Goal: Navigation & Orientation: Find specific page/section

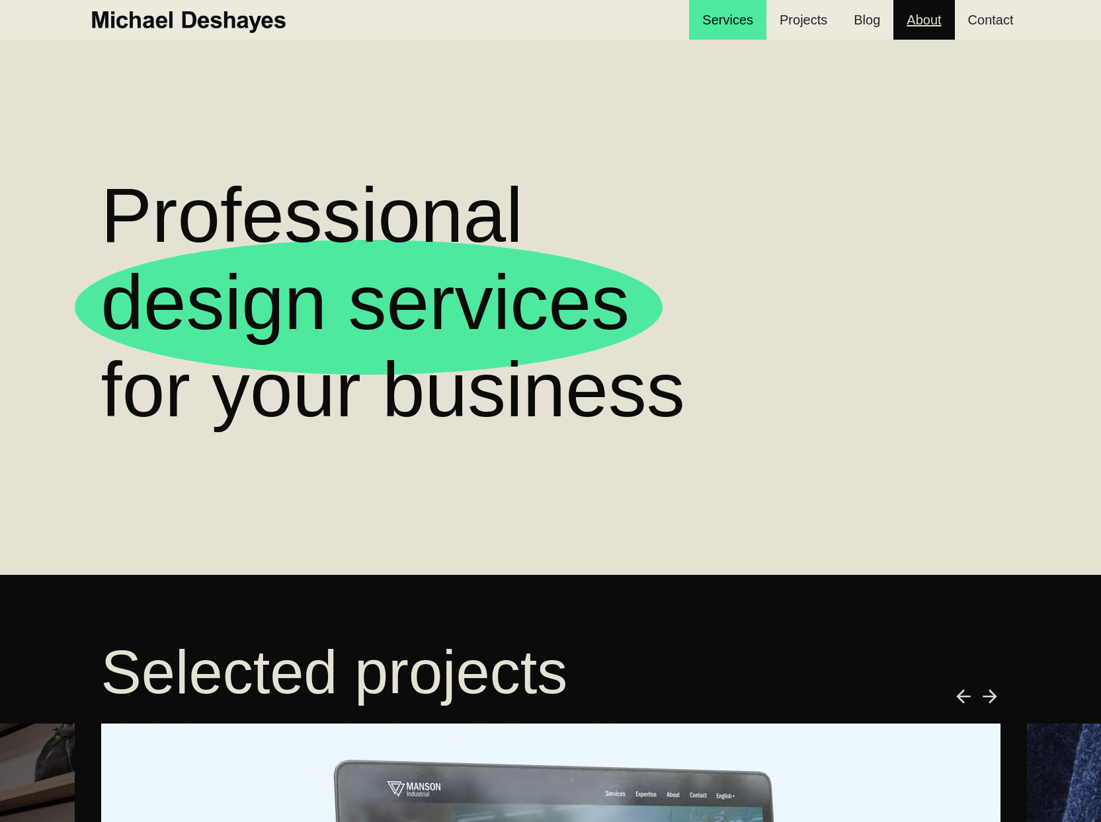
click at [933, 18] on link "About" at bounding box center [923, 20] width 61 height 40
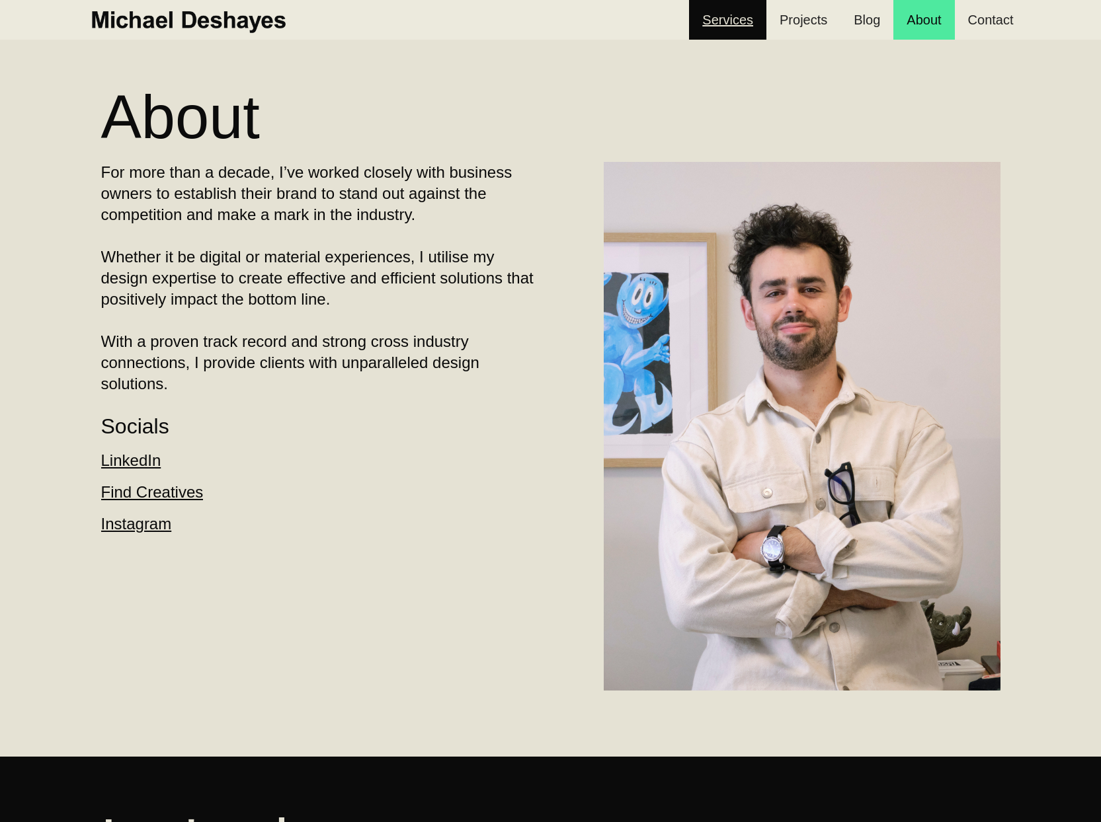
click at [763, 23] on link "Services" at bounding box center [727, 20] width 77 height 40
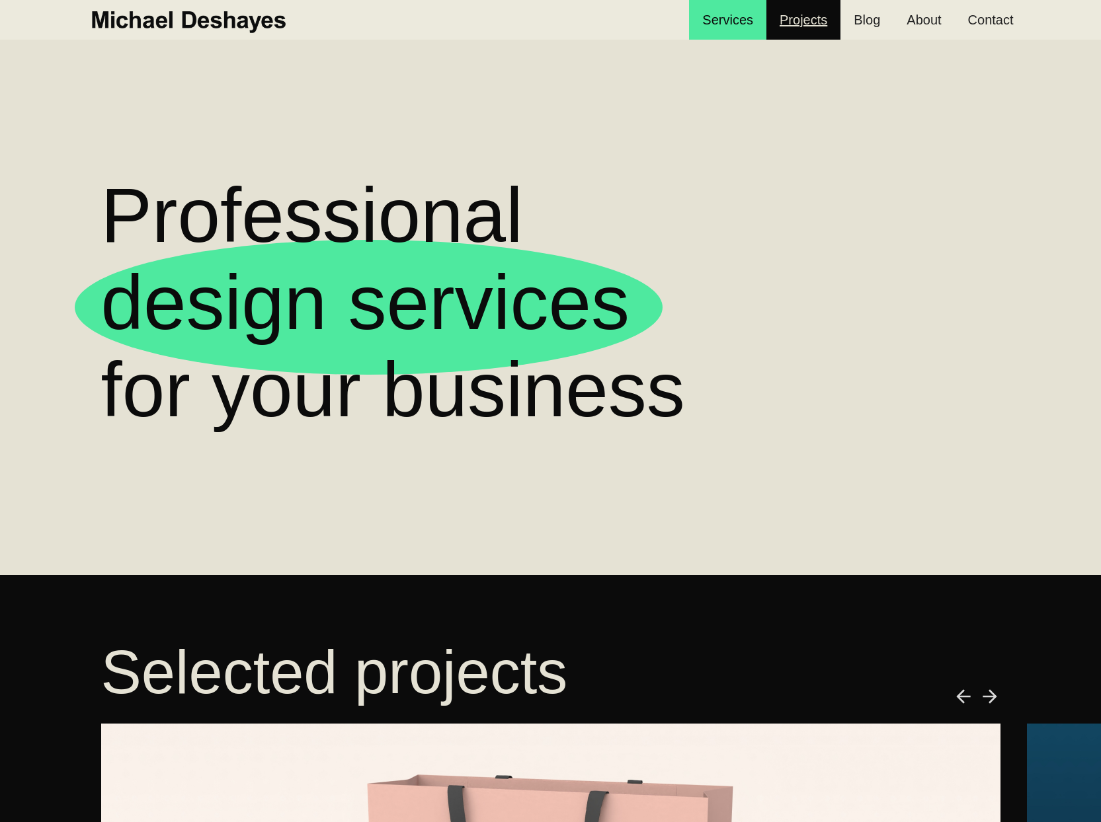
click at [795, 23] on link "Projects" at bounding box center [803, 20] width 74 height 40
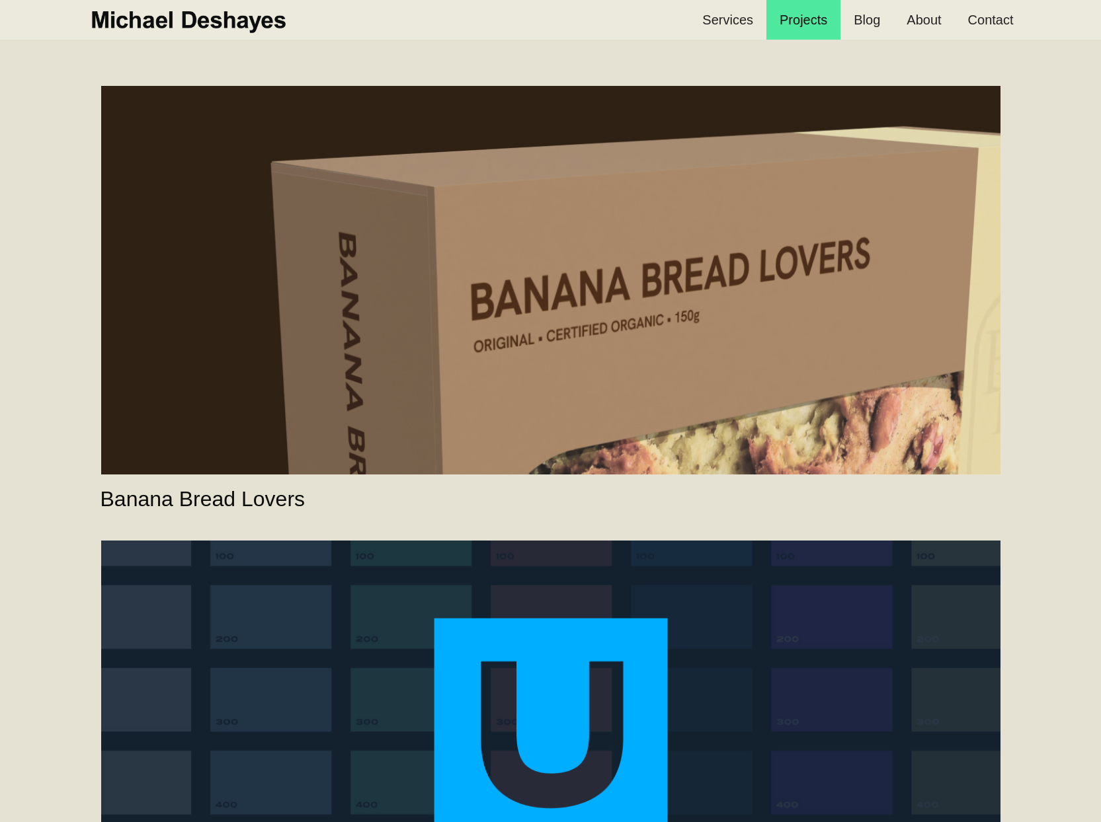
click at [849, 173] on link "Banana Bread Lovers" at bounding box center [550, 280] width 899 height 389
